Goal: Entertainment & Leisure: Consume media (video, audio)

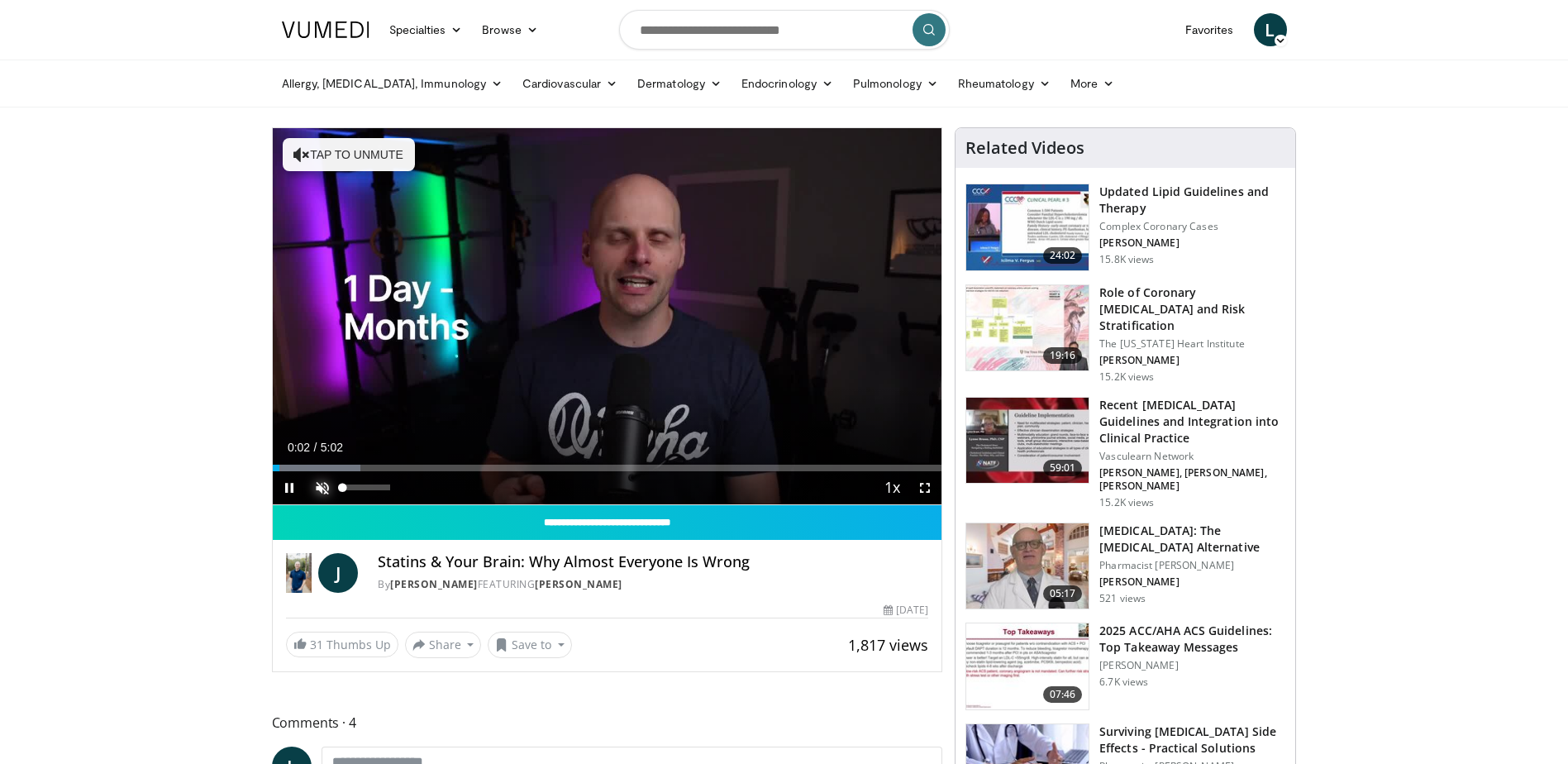
click at [326, 482] on span "Video Player" at bounding box center [322, 487] width 33 height 33
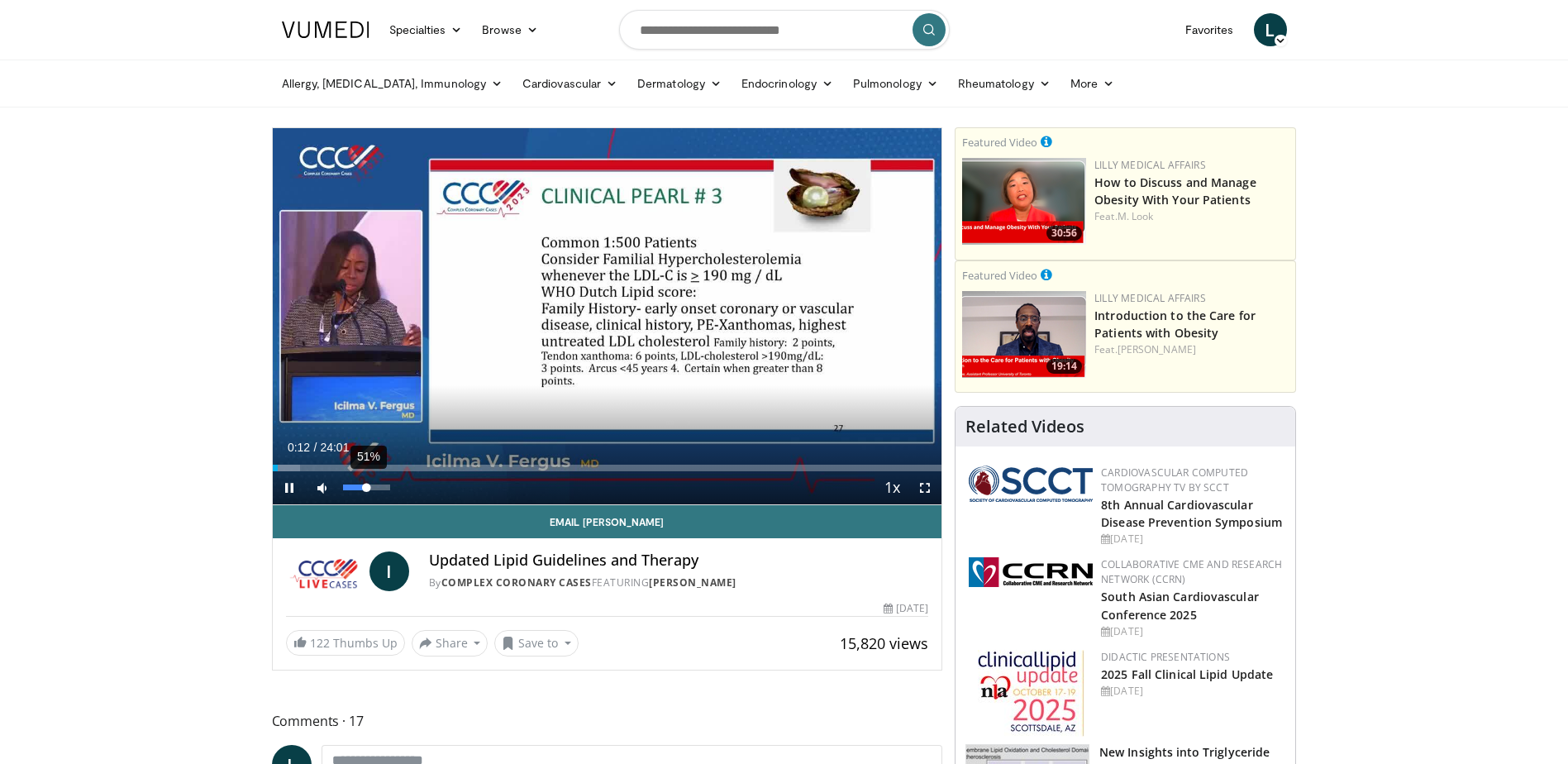
drag, startPoint x: 388, startPoint y: 487, endPoint x: 365, endPoint y: 487, distance: 23.0
click at [366, 487] on div "Volume Level" at bounding box center [356, 487] width 24 height 6
click at [291, 485] on span "Video Player" at bounding box center [289, 487] width 33 height 33
